Goal: Navigation & Orientation: Find specific page/section

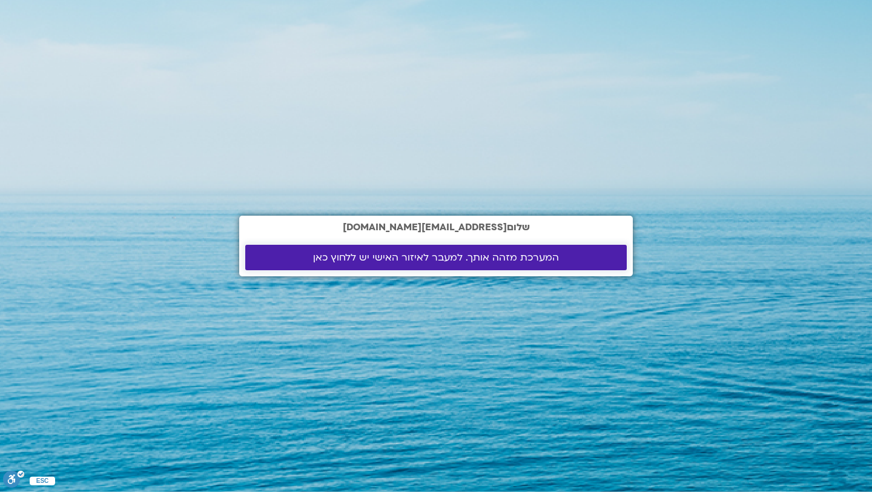
click at [377, 255] on span "המערכת מזהה אותך. למעבר לאיזור האישי יש ללחוץ כאן" at bounding box center [436, 257] width 246 height 11
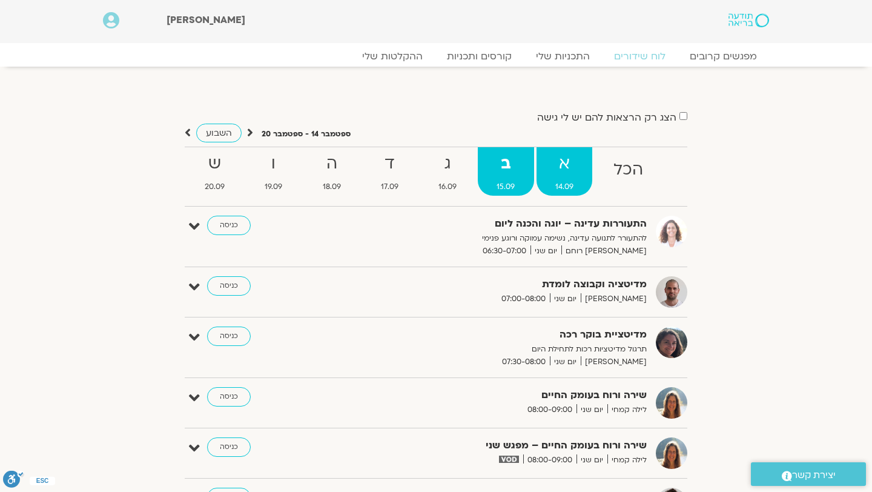
click at [578, 165] on strong "א" at bounding box center [565, 163] width 56 height 27
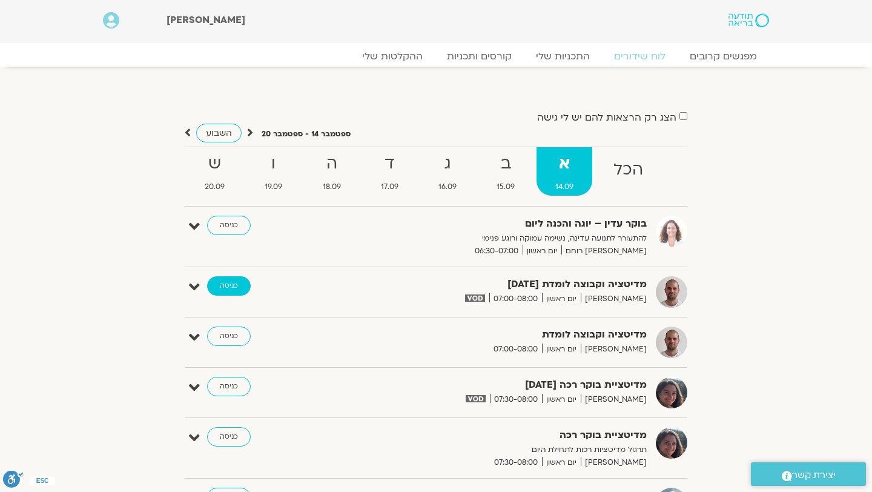
click at [225, 289] on link "כניסה" at bounding box center [229, 285] width 44 height 19
